Goal: Information Seeking & Learning: Learn about a topic

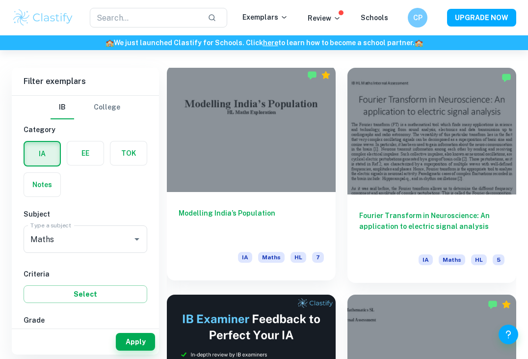
scroll to position [264, 0]
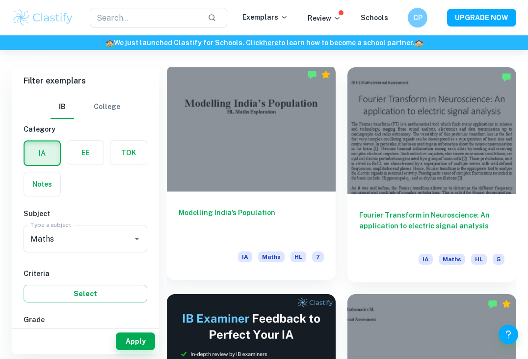
click at [291, 176] on div at bounding box center [251, 128] width 169 height 127
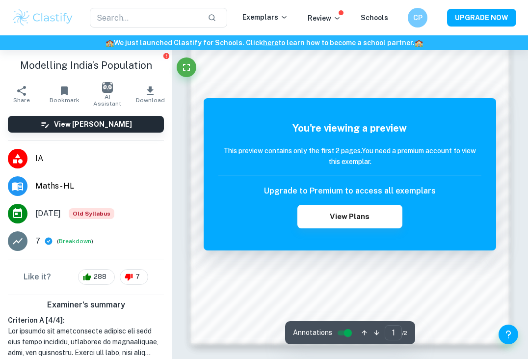
scroll to position [670, 0]
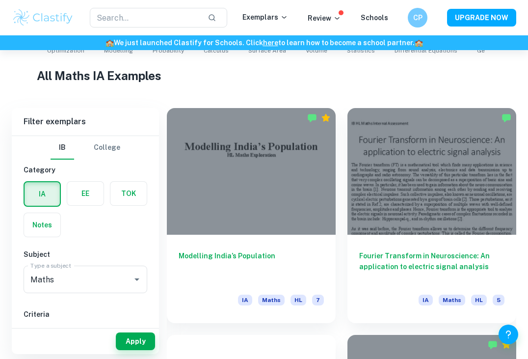
scroll to position [225, 0]
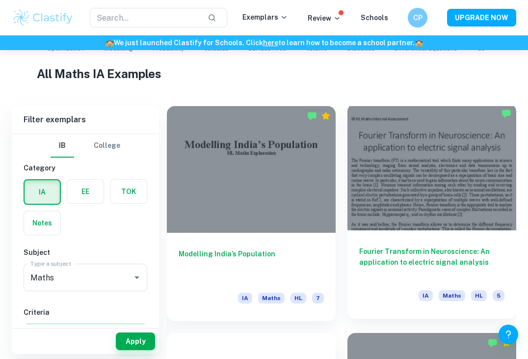
click at [435, 181] on div at bounding box center [432, 167] width 169 height 127
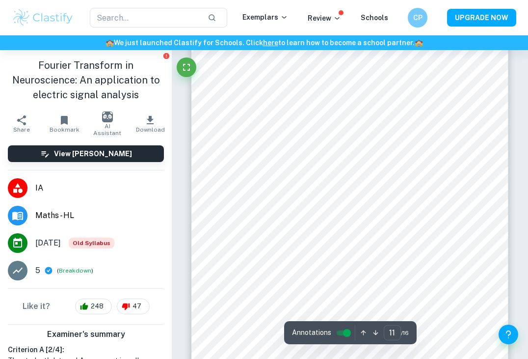
type input "12"
